Goal: Transaction & Acquisition: Purchase product/service

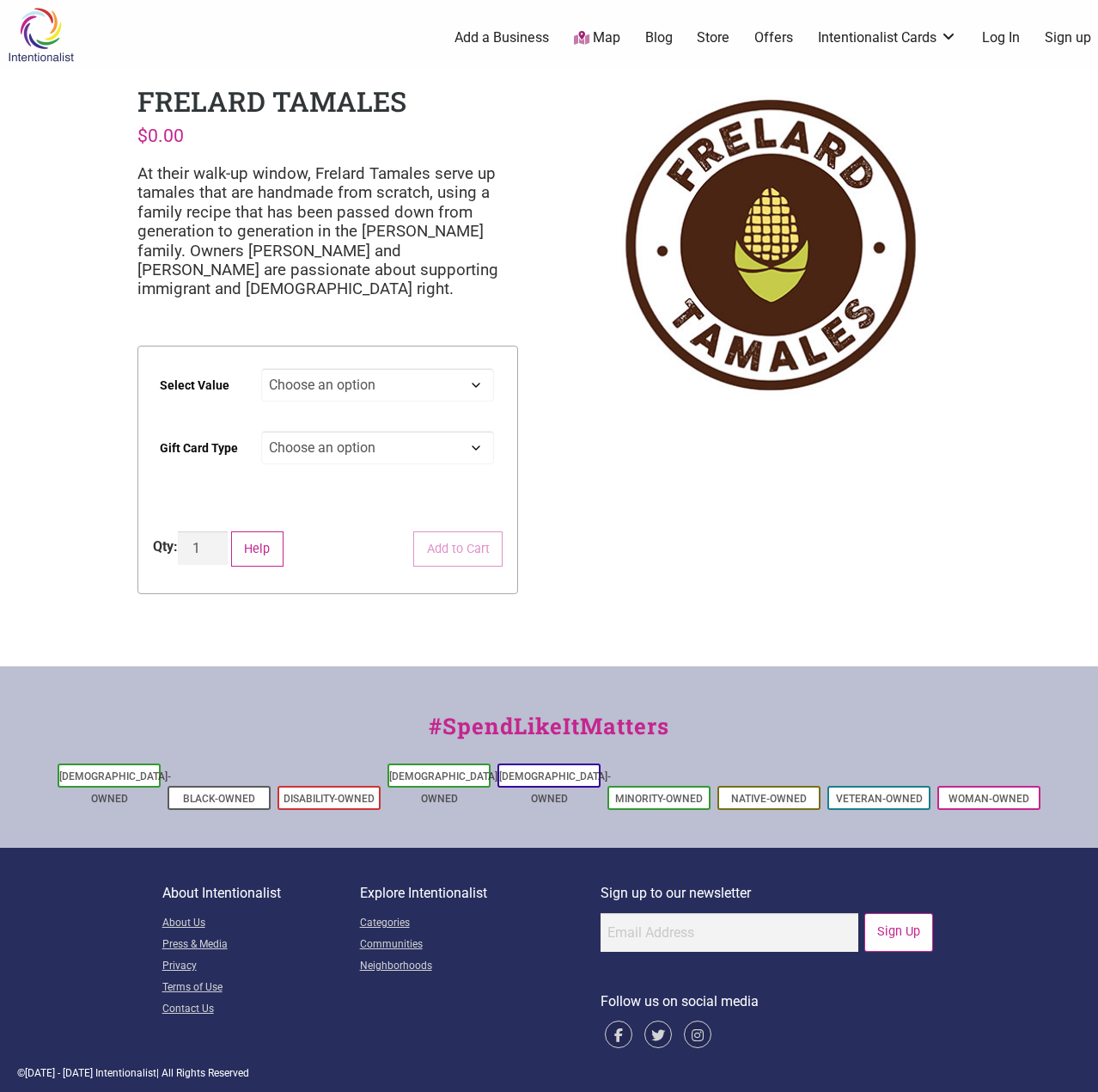
click at [327, 389] on select "Choose an option $25 $50 $100 $200 $500" at bounding box center [378, 384] width 234 height 33
click at [262, 368] on select "Choose an option $25 $50 $100 $200 $500" at bounding box center [378, 384] width 234 height 33
select select "$50"
click at [359, 454] on select "Choose an option Physical" at bounding box center [378, 447] width 234 height 33
select select "Physical"
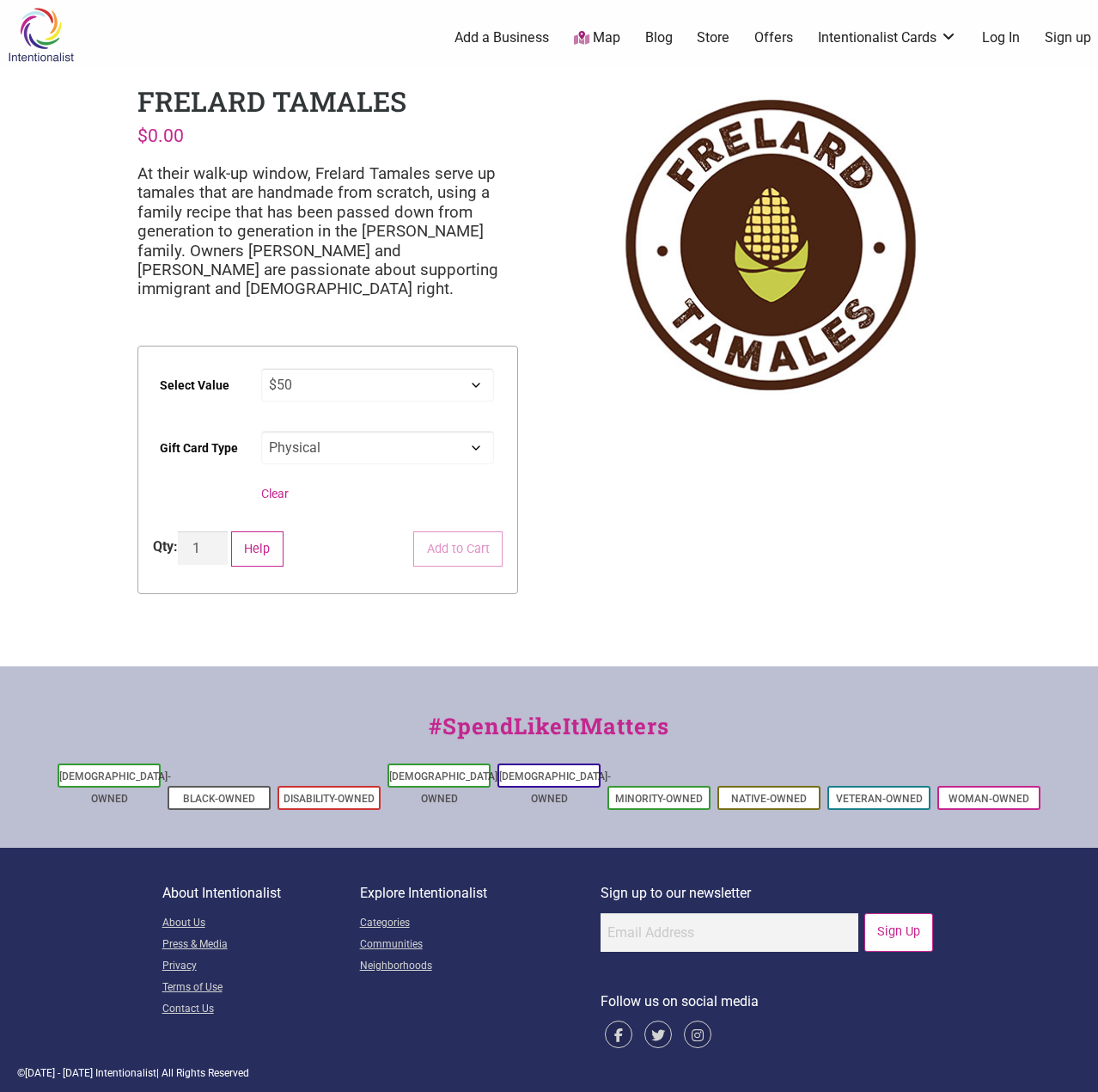
click at [262, 430] on select "Choose an option Physical" at bounding box center [378, 447] width 234 height 33
select select "$50"
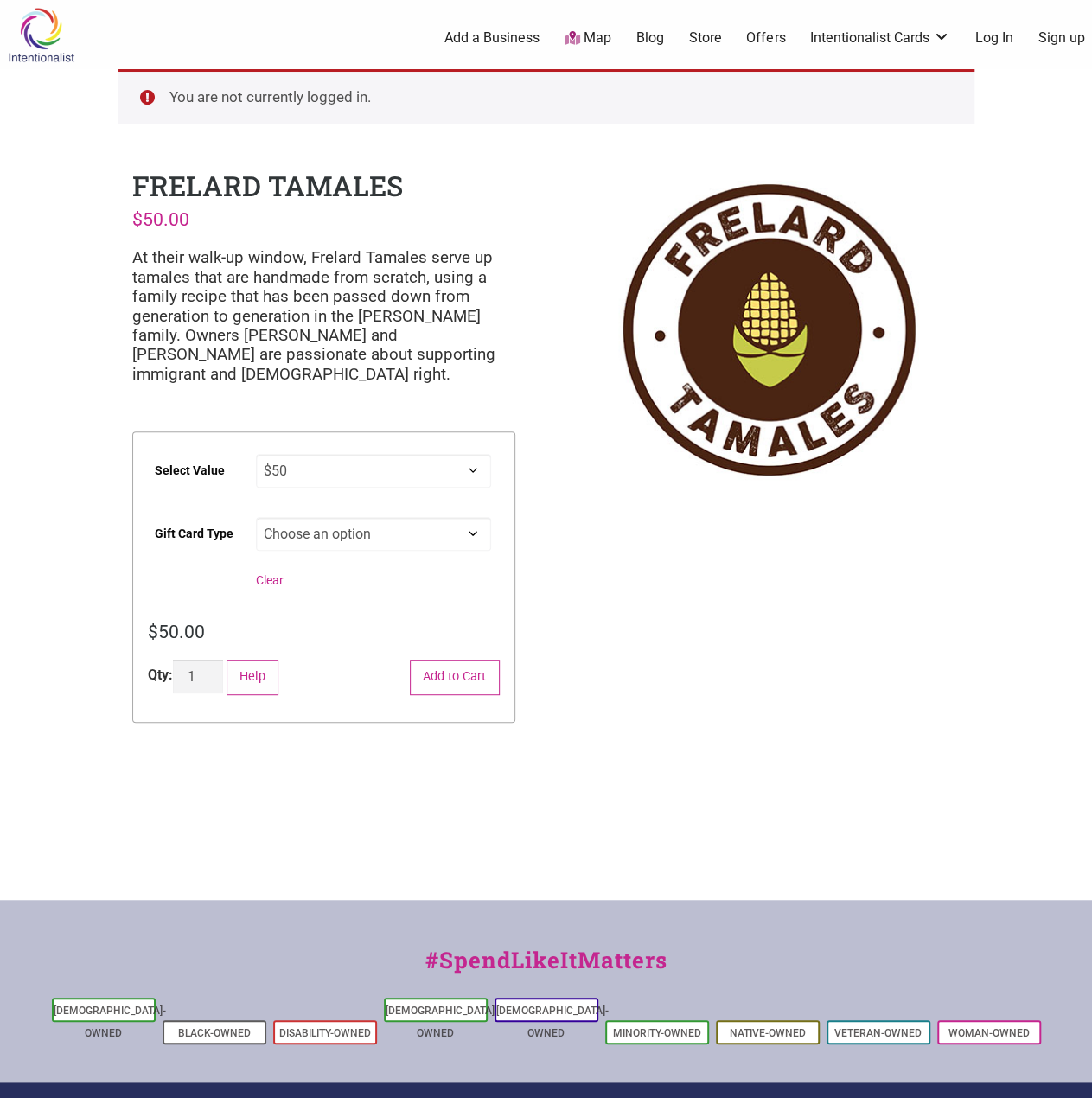
click at [991, 37] on link "Log In" at bounding box center [994, 37] width 38 height 19
